Goal: Communication & Community: Answer question/provide support

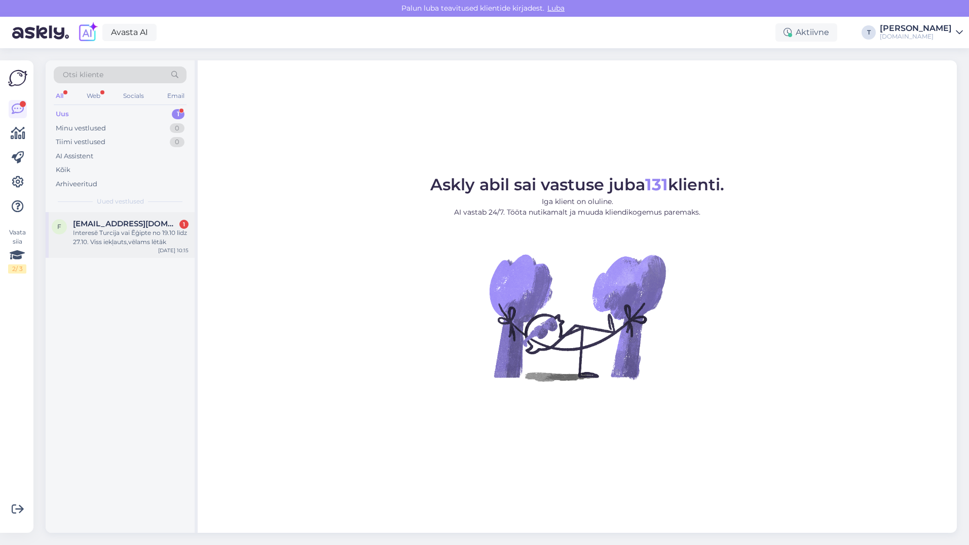
click at [128, 233] on div "Interesē Turcija vai Ēģipte no 19.10 līdz 27.10. Viss iekļauts,vēlams lētāk" at bounding box center [131, 237] width 116 height 18
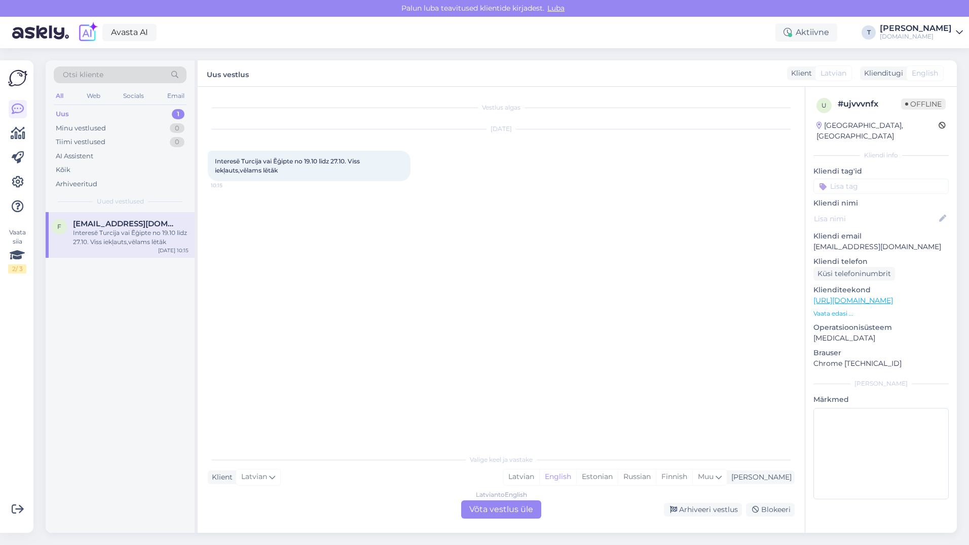
click at [495, 508] on div "Latvian to English Võta vestlus üle" at bounding box center [501, 509] width 80 height 18
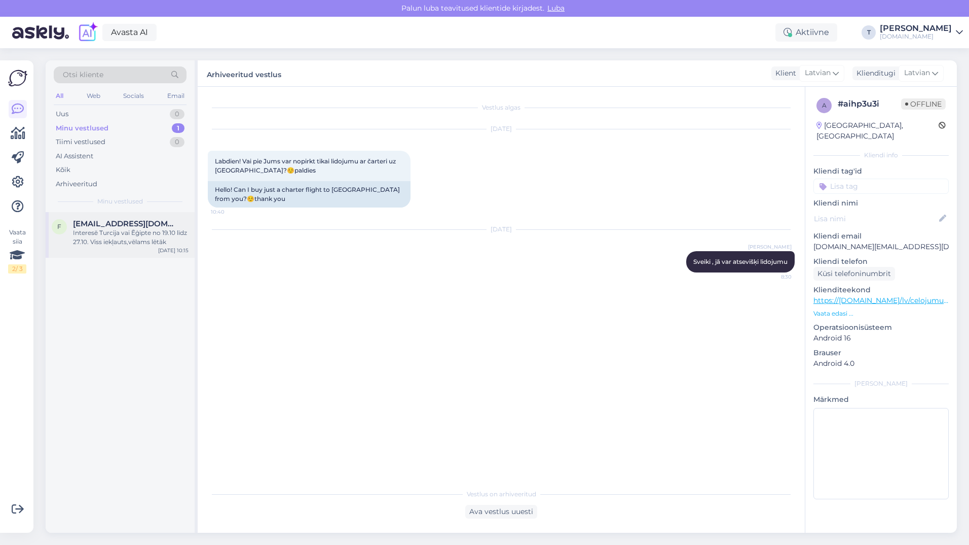
click at [113, 227] on span "[EMAIL_ADDRESS][DOMAIN_NAME]" at bounding box center [125, 223] width 105 height 9
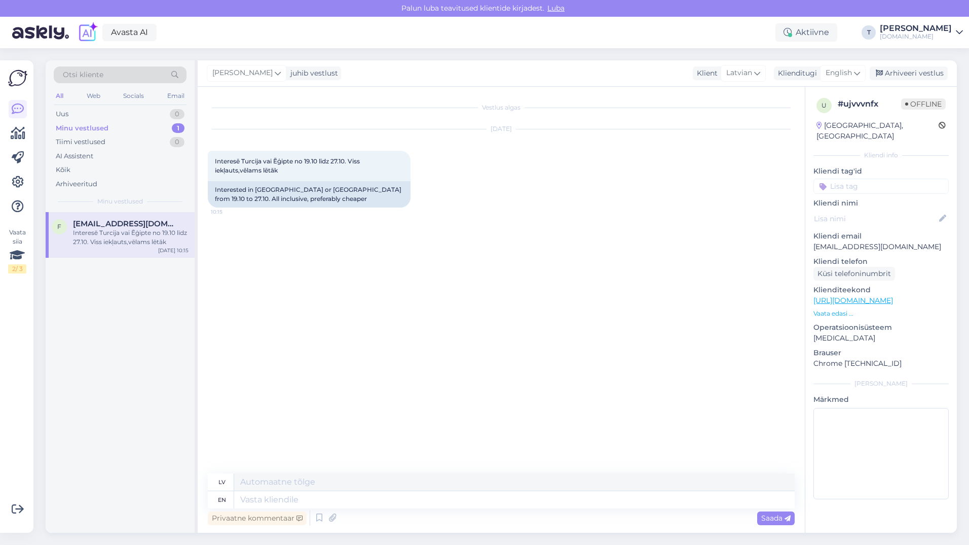
click at [826, 309] on p "Vaata edasi ..." at bounding box center [881, 313] width 135 height 9
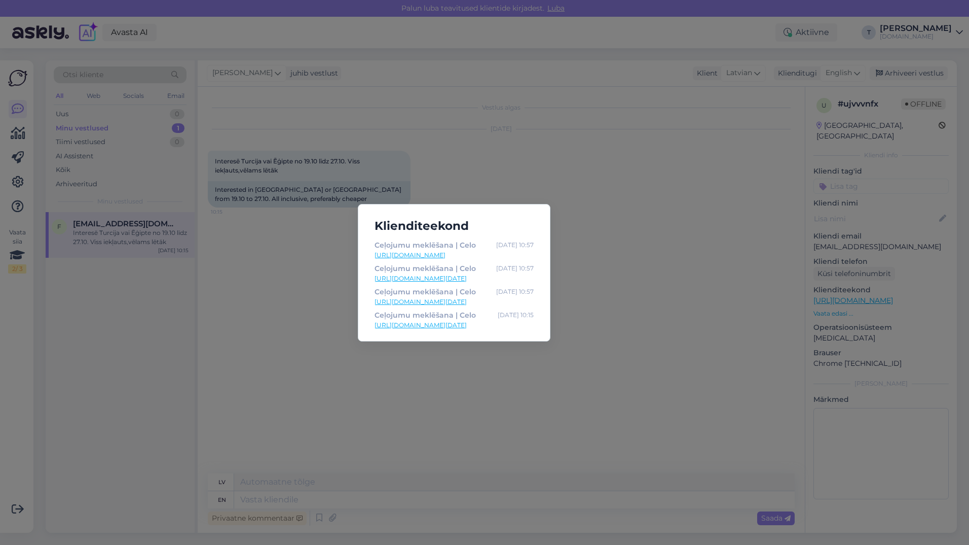
click at [625, 256] on div "Klienditeekond Ceļojumu meklēšana | Celo Oct 14 10:57 https://celo.lv/lv/celoju…" at bounding box center [484, 272] width 969 height 545
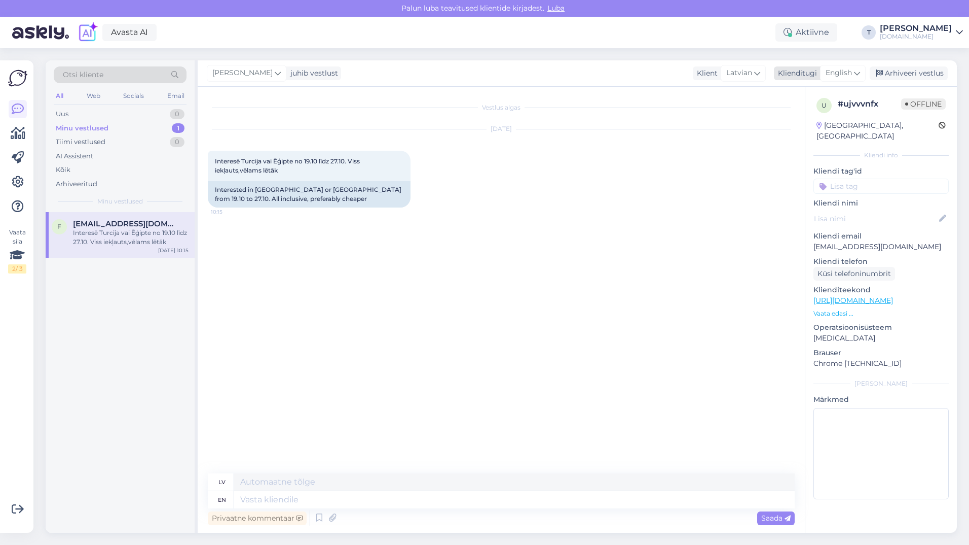
click at [829, 70] on span "English" at bounding box center [839, 72] width 26 height 11
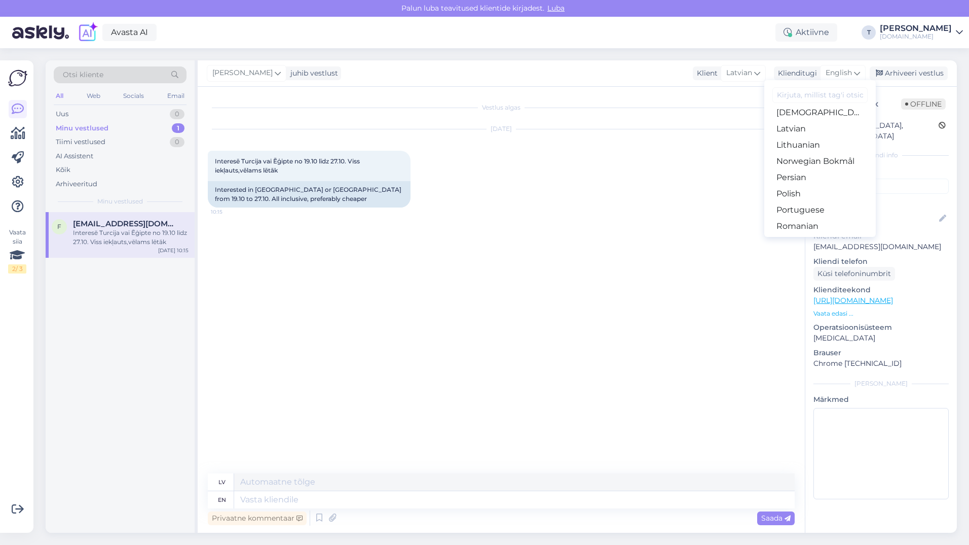
scroll to position [304, 0]
click at [796, 216] on link "Russian" at bounding box center [821, 219] width 112 height 16
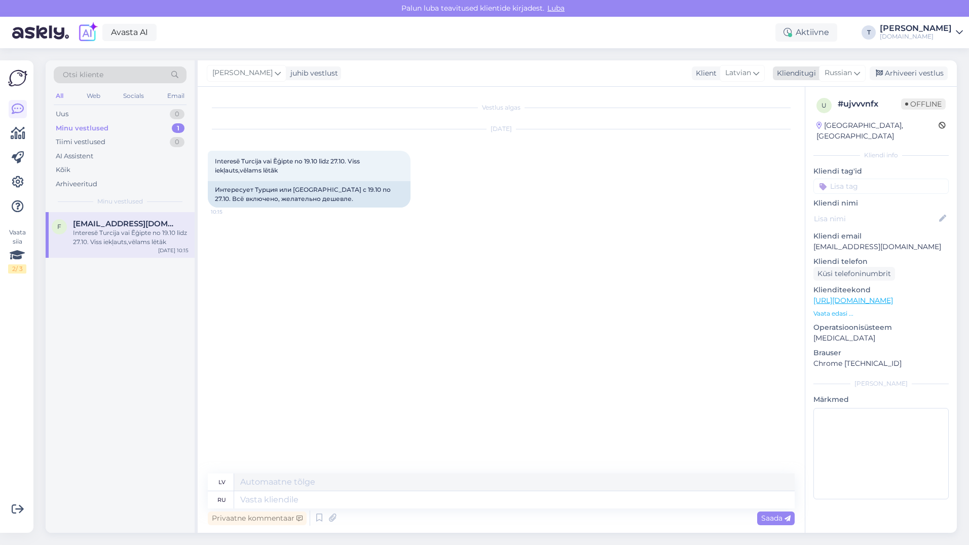
click at [835, 67] on span "Russian" at bounding box center [838, 72] width 27 height 11
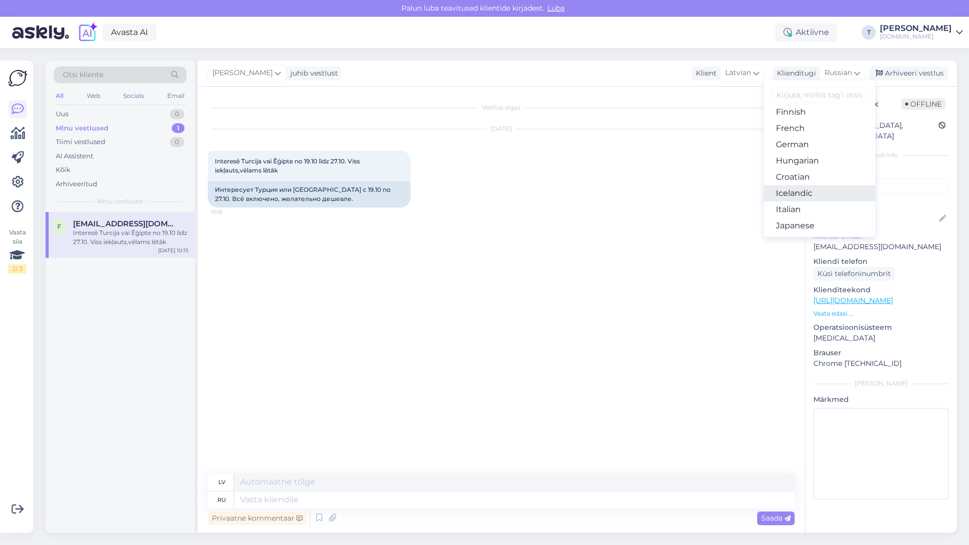
scroll to position [203, 0]
click at [796, 204] on link "Latvian" at bounding box center [820, 207] width 112 height 16
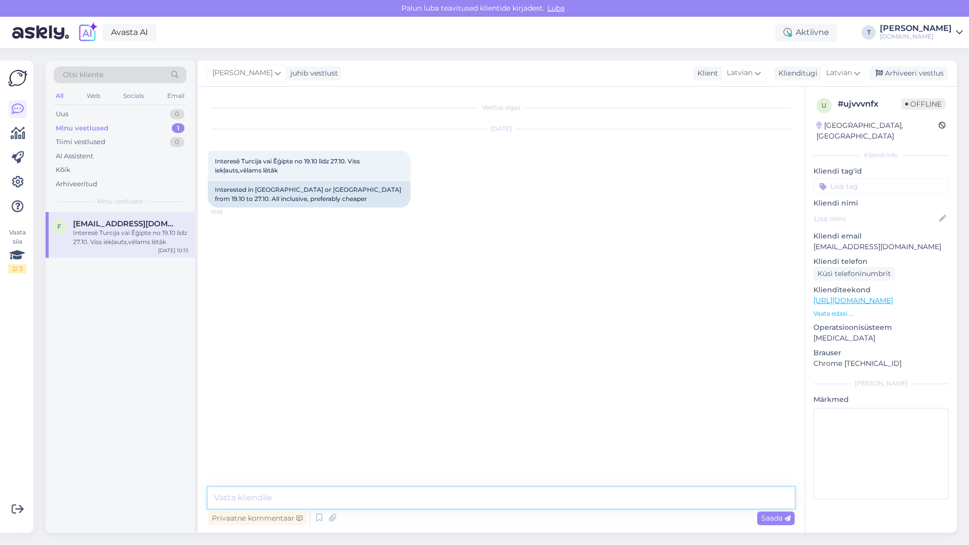
click at [291, 502] on textarea at bounding box center [501, 497] width 587 height 21
type textarea "Sveiki , atsūtīšu Jums uz epastu"
click at [762, 515] on span "Saada" at bounding box center [776, 517] width 29 height 9
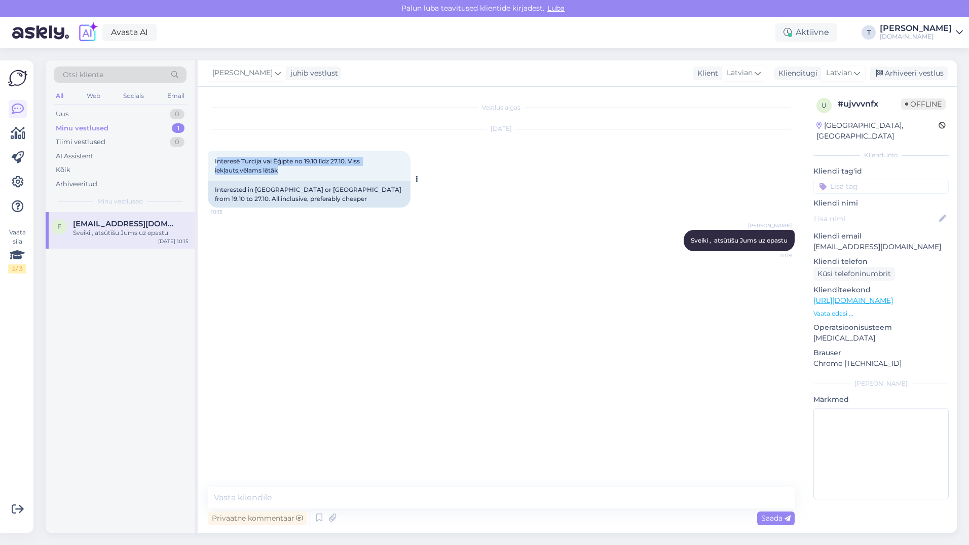
drag, startPoint x: 289, startPoint y: 172, endPoint x: 217, endPoint y: 153, distance: 74.4
click at [217, 153] on div "Interesē Turcija vai Ēģipte no 19.10 līdz 27.10. Viss iekļauts,vēlams lētāk 10:…" at bounding box center [309, 166] width 203 height 30
drag, startPoint x: 217, startPoint y: 153, endPoint x: 214, endPoint y: 160, distance: 7.1
click at [216, 160] on span "Interesē Turcija vai Ēģipte no 19.10 līdz 27.10. Viss iekļauts,vēlams lētāk" at bounding box center [288, 165] width 147 height 17
click at [212, 158] on div "Interesē Turcija vai Ēģipte no 19.10 līdz 27.10. Viss iekļauts,vēlams lētāk 10:…" at bounding box center [309, 166] width 203 height 30
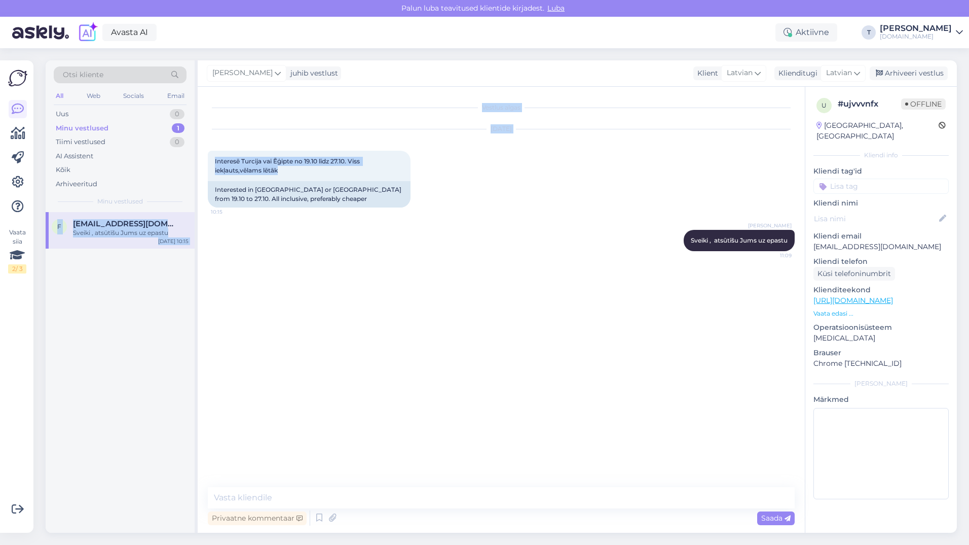
drag, startPoint x: 289, startPoint y: 171, endPoint x: 194, endPoint y: 154, distance: 96.4
click at [194, 154] on div "Otsi kliente All Web Socials Email Uus 0 Minu vestlused 1 Tiimi vestlused 0 AI …" at bounding box center [502, 296] width 912 height 472
drag, startPoint x: 194, startPoint y: 154, endPoint x: 297, endPoint y: 176, distance: 104.7
click at [297, 176] on div "Interesē Turcija vai Ēģipte no 19.10 līdz 27.10. Viss iekļauts,vēlams lētāk 10:…" at bounding box center [309, 166] width 203 height 30
drag, startPoint x: 303, startPoint y: 172, endPoint x: 208, endPoint y: 157, distance: 96.1
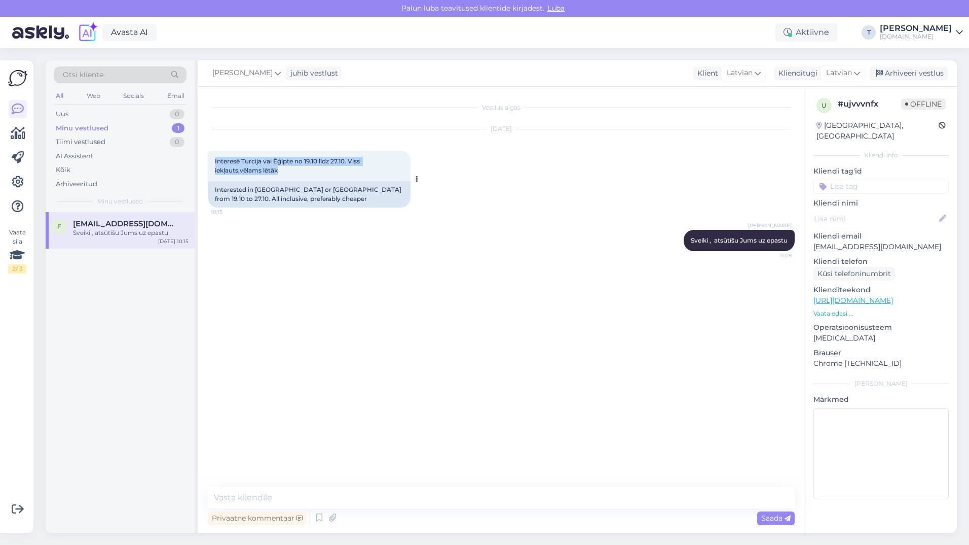
click at [208, 157] on div "Interesē Turcija vai Ēģipte no 19.10 līdz 27.10. Viss iekļauts,vēlams lētāk 10:…" at bounding box center [309, 166] width 203 height 30
drag, startPoint x: 208, startPoint y: 157, endPoint x: 219, endPoint y: 163, distance: 12.3
copy span "Interesē Turcija vai Ēģipte no 19.10 līdz 27.10. Viss iekļauts,vēlams lētāk"
click at [856, 241] on p "[EMAIL_ADDRESS][DOMAIN_NAME]" at bounding box center [881, 246] width 135 height 11
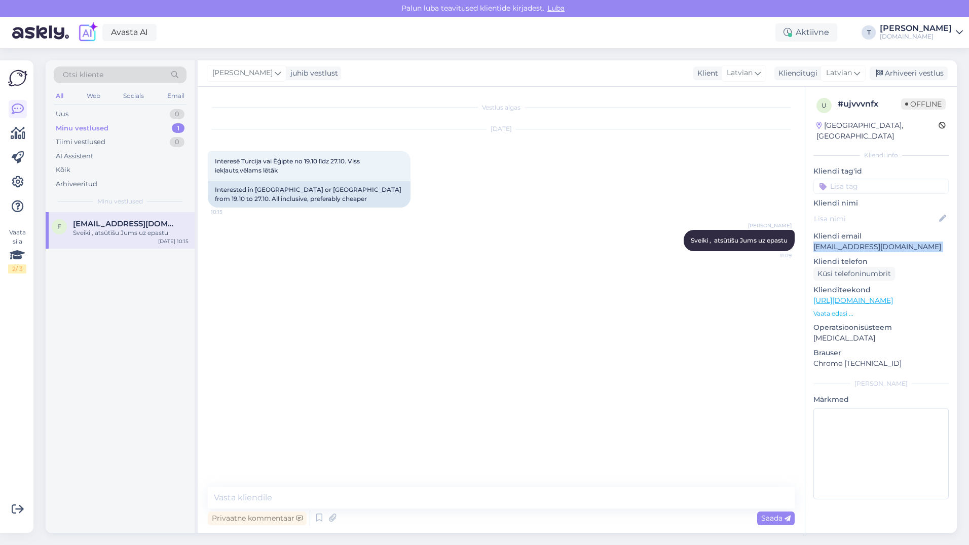
click at [856, 241] on p "[EMAIL_ADDRESS][DOMAIN_NAME]" at bounding box center [881, 246] width 135 height 11
copy p "[EMAIL_ADDRESS][DOMAIN_NAME]"
click at [121, 129] on div "Minu vestlused 1" at bounding box center [120, 128] width 133 height 14
